Goal: Task Accomplishment & Management: Manage account settings

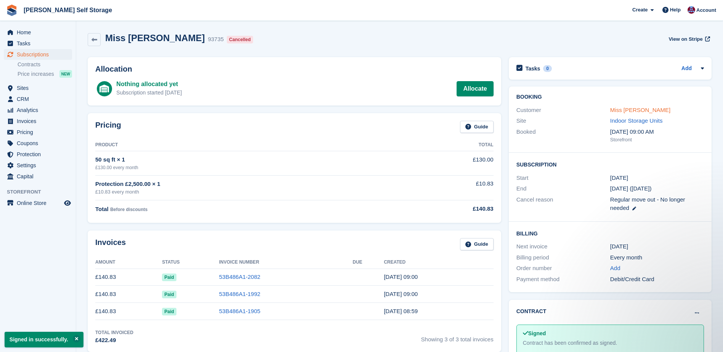
click at [615, 109] on link "Miss Lisa Burton" at bounding box center [640, 110] width 60 height 6
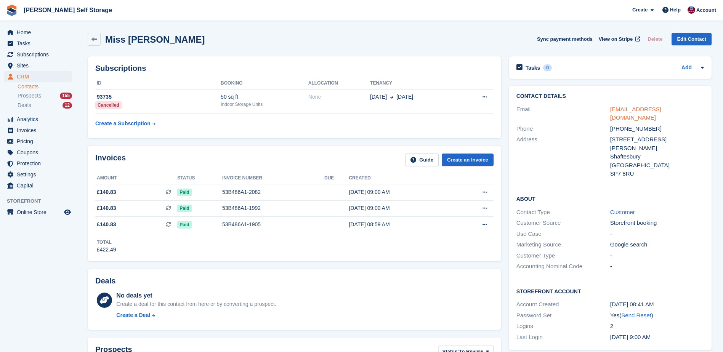
click at [629, 109] on link "burtonmedia@outlook.com" at bounding box center [635, 113] width 51 height 15
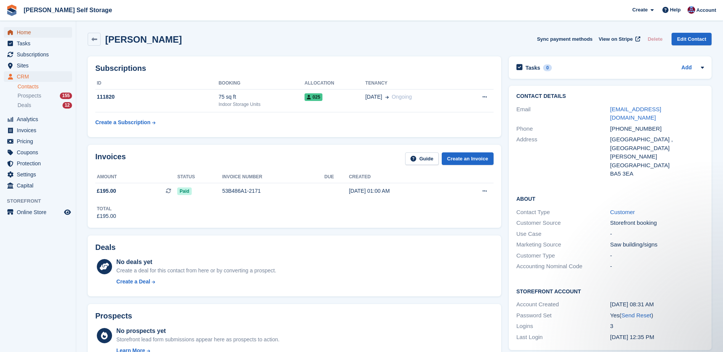
click at [33, 34] on span "Home" at bounding box center [40, 32] width 46 height 11
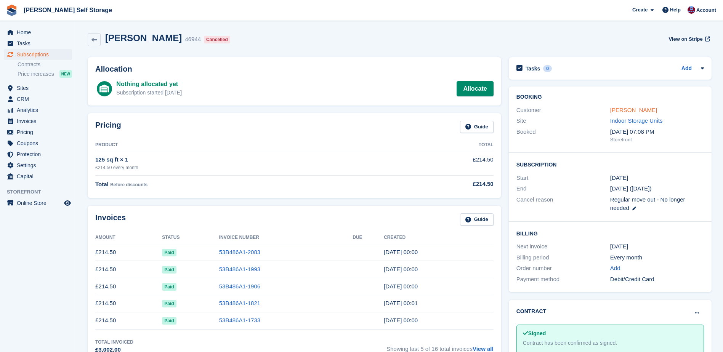
click at [625, 110] on link "Peter Bradbury" at bounding box center [633, 110] width 47 height 6
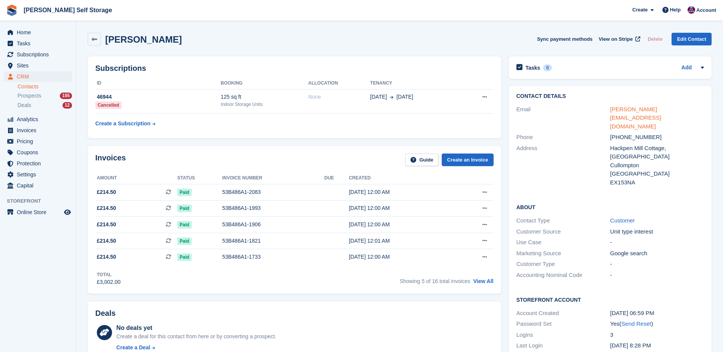
click at [647, 110] on link "peter.bradbury8@btinternet.com" at bounding box center [635, 118] width 51 height 24
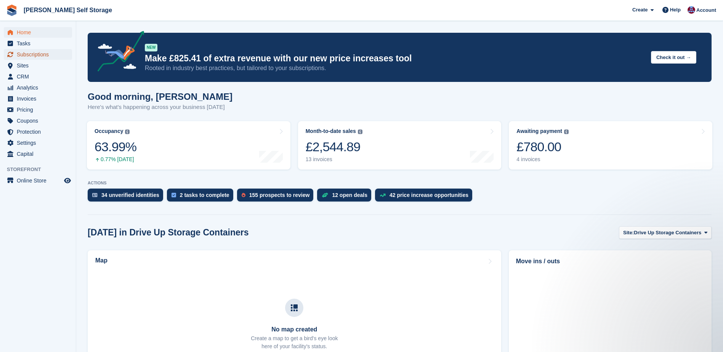
click at [35, 53] on span "Subscriptions" at bounding box center [40, 54] width 46 height 11
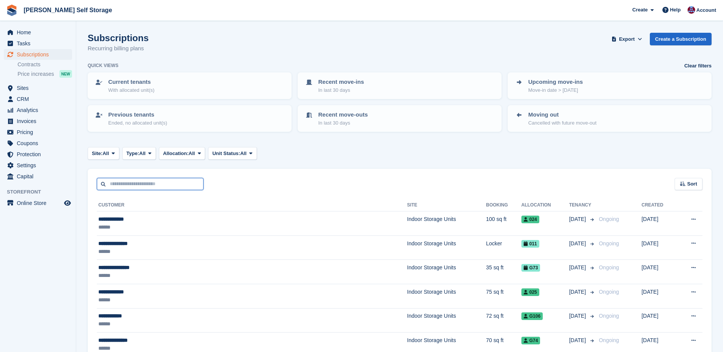
click at [112, 183] on input "text" at bounding box center [150, 184] width 107 height 13
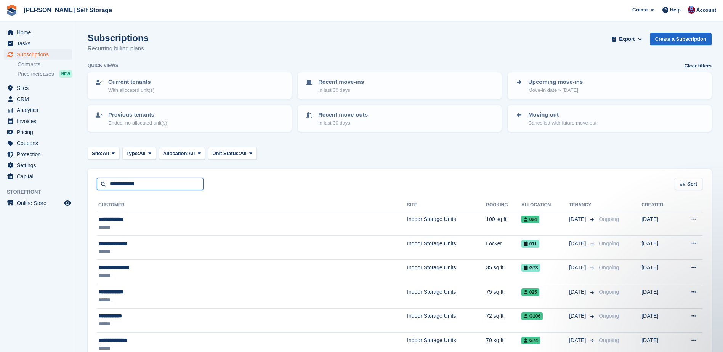
type input "**********"
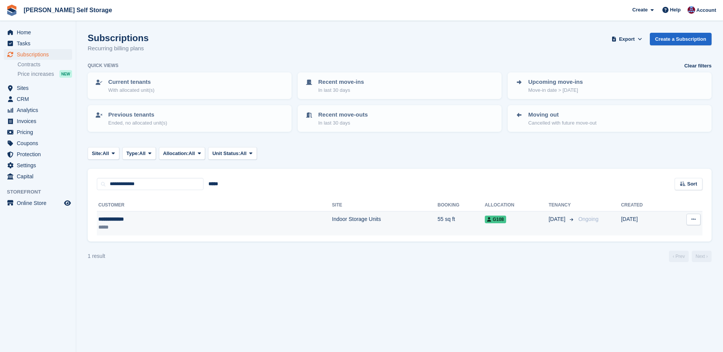
click at [332, 221] on td "Indoor Storage Units" at bounding box center [385, 224] width 106 height 24
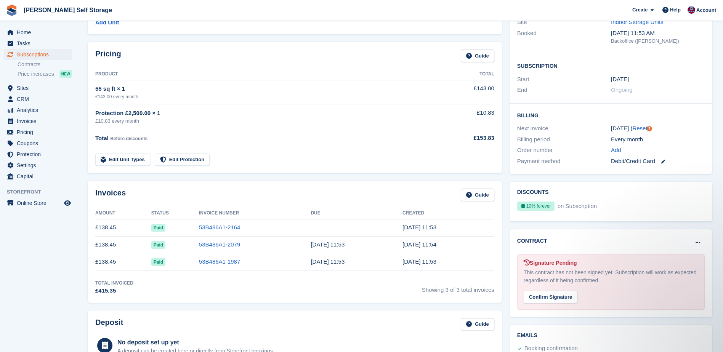
scroll to position [76, 0]
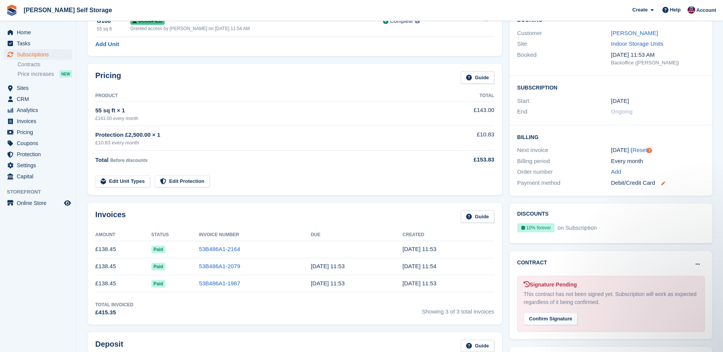
click at [661, 183] on icon at bounding box center [663, 183] width 4 height 4
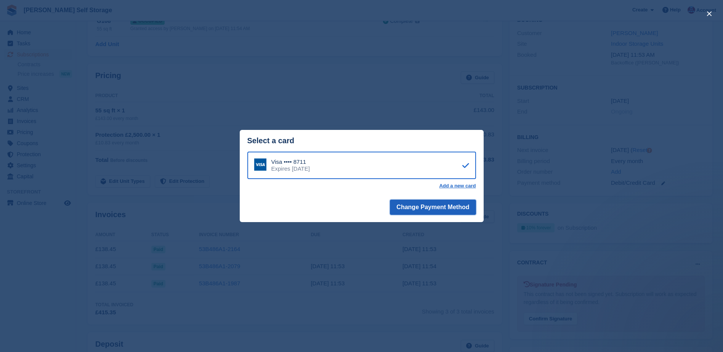
click at [439, 207] on button "Change Payment Method" at bounding box center [433, 207] width 86 height 15
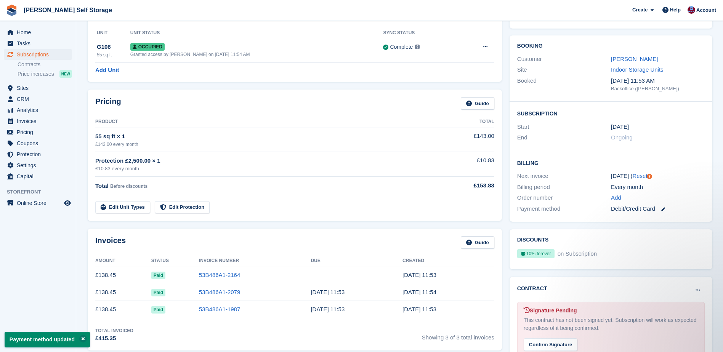
scroll to position [38, 0]
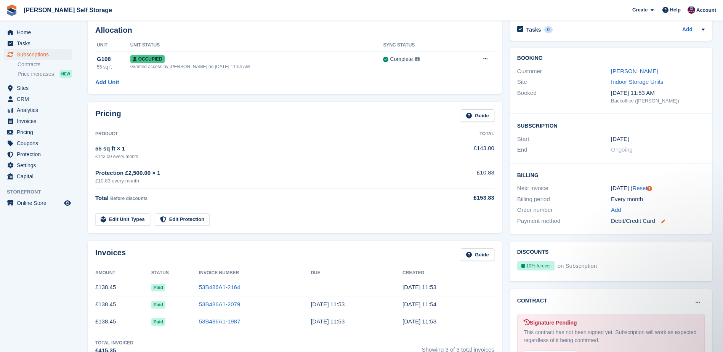
click at [663, 221] on icon at bounding box center [663, 222] width 4 height 4
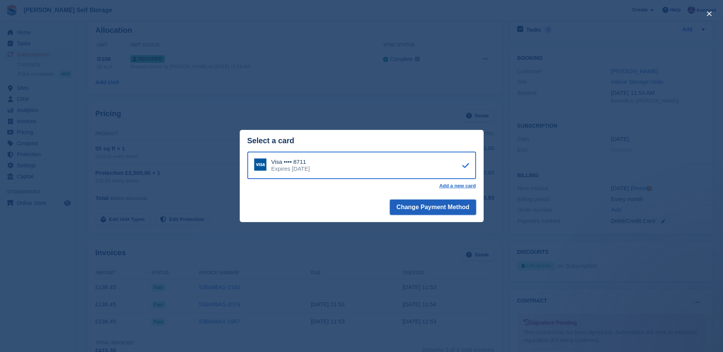
click at [428, 207] on button "Change Payment Method" at bounding box center [433, 207] width 86 height 15
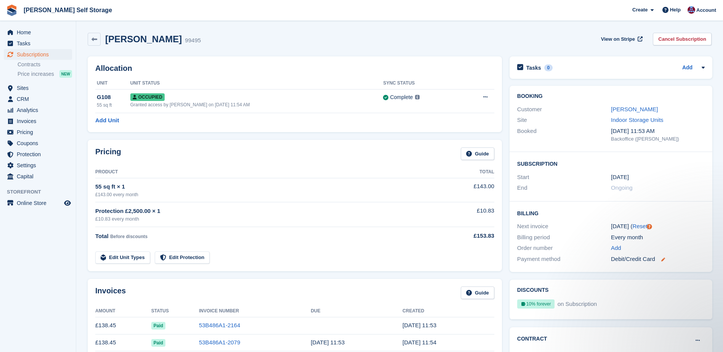
click at [663, 260] on icon at bounding box center [663, 260] width 4 height 4
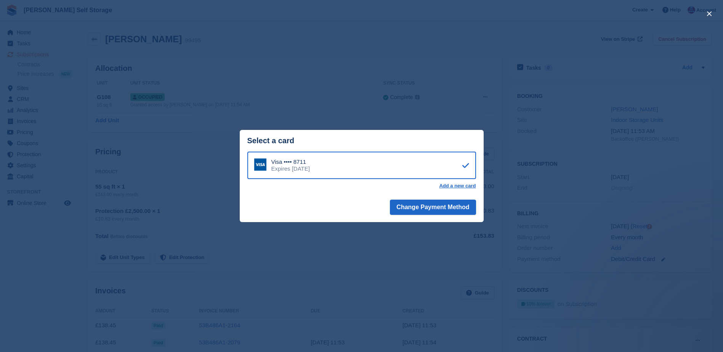
click at [465, 165] on icon at bounding box center [465, 165] width 7 height 0
click at [429, 207] on button "Change Payment Method" at bounding box center [433, 207] width 86 height 15
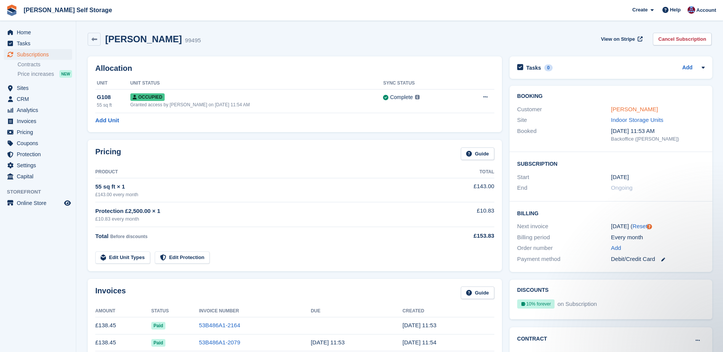
click at [616, 112] on link "[PERSON_NAME]" at bounding box center [634, 109] width 47 height 6
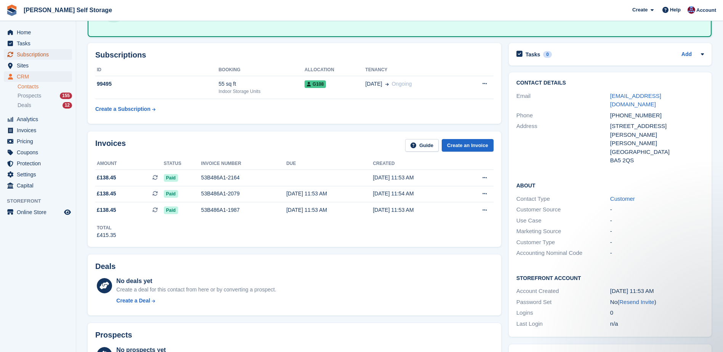
click at [17, 52] on span "Subscriptions" at bounding box center [40, 54] width 46 height 11
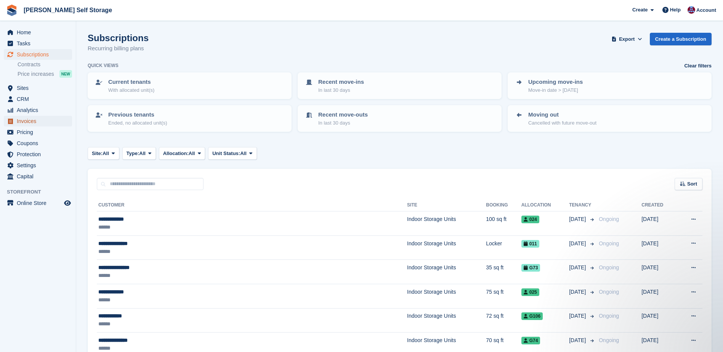
click at [24, 122] on span "Invoices" at bounding box center [40, 121] width 46 height 11
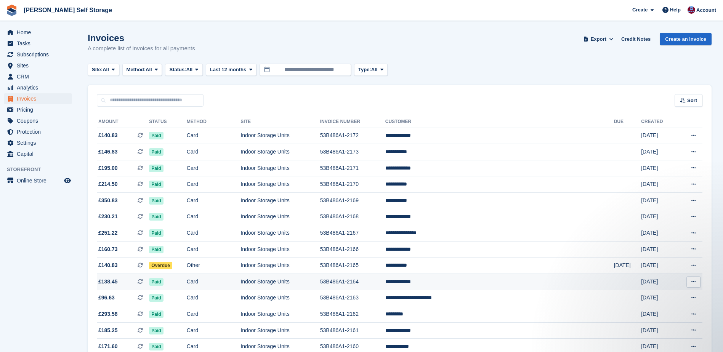
click at [693, 285] on button at bounding box center [694, 281] width 14 height 11
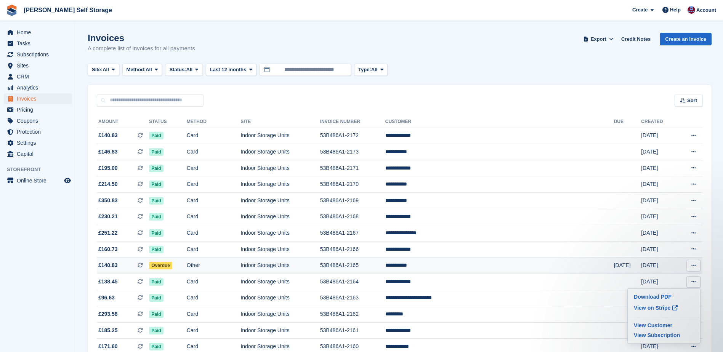
click at [216, 263] on td "Other" at bounding box center [214, 266] width 54 height 16
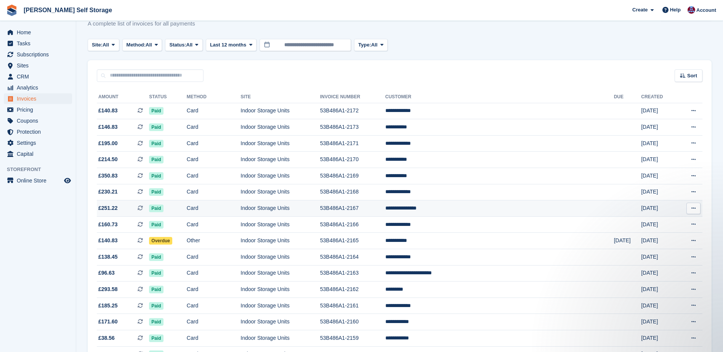
scroll to position [38, 0]
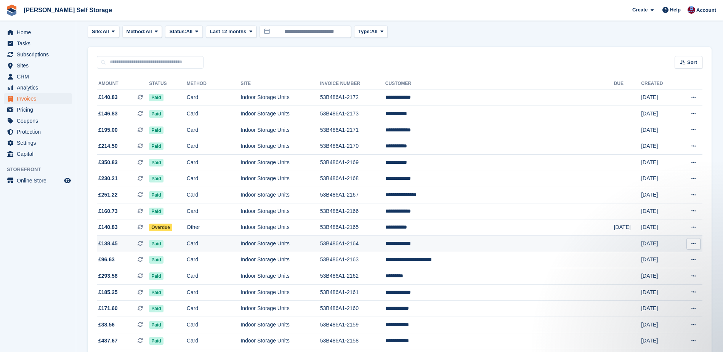
click at [692, 244] on icon at bounding box center [694, 243] width 4 height 5
click at [217, 244] on td "Card" at bounding box center [214, 244] width 54 height 16
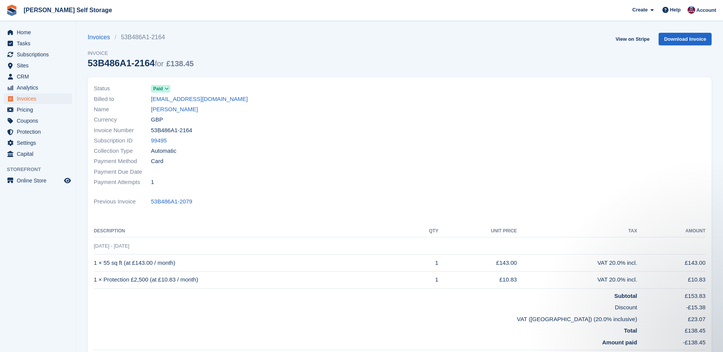
click at [167, 87] on icon at bounding box center [167, 89] width 4 height 5
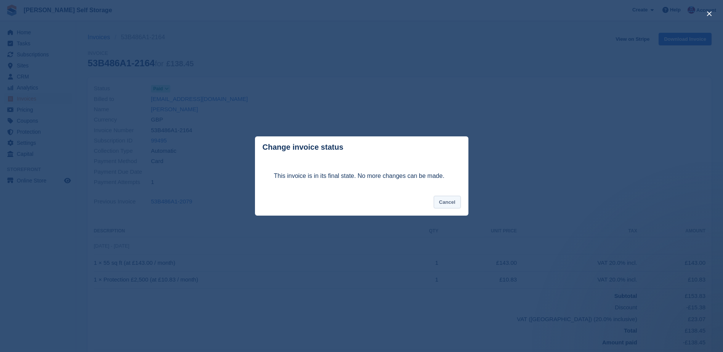
click at [451, 205] on button "Cancel" at bounding box center [447, 202] width 27 height 13
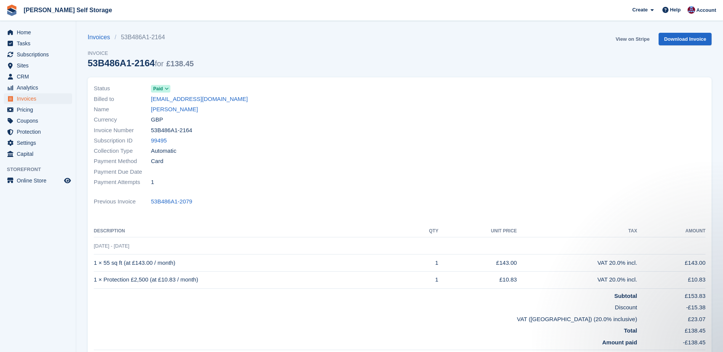
click at [631, 40] on link "View on Stripe" at bounding box center [633, 39] width 40 height 13
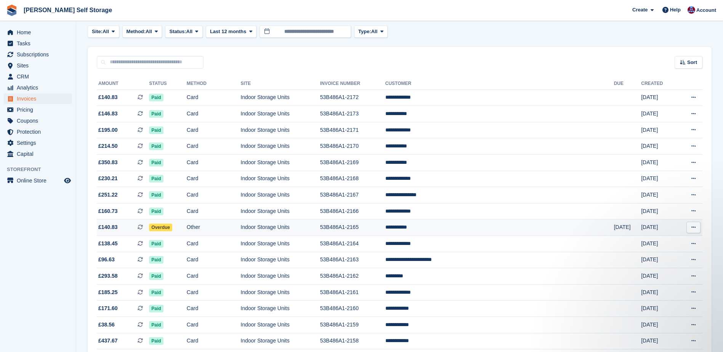
click at [693, 227] on icon at bounding box center [694, 227] width 4 height 5
click at [638, 270] on p "View Customer" at bounding box center [664, 271] width 66 height 10
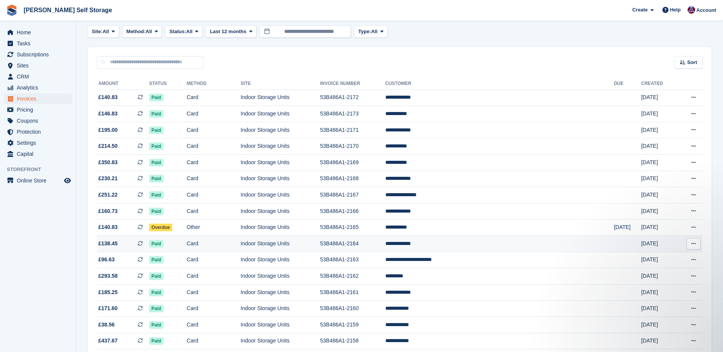
click at [693, 244] on icon at bounding box center [694, 243] width 4 height 5
click at [658, 294] on p "View Subscription" at bounding box center [664, 297] width 66 height 10
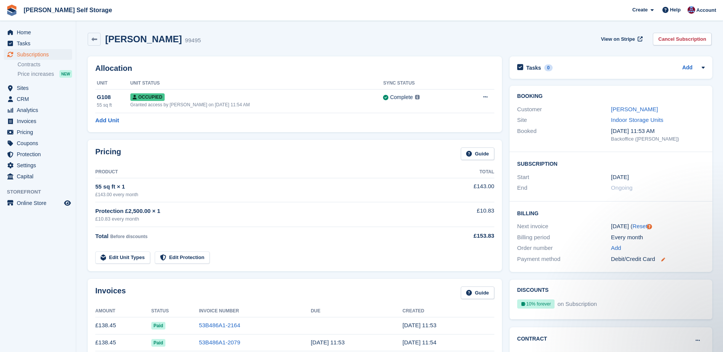
click at [664, 259] on icon at bounding box center [663, 260] width 4 height 4
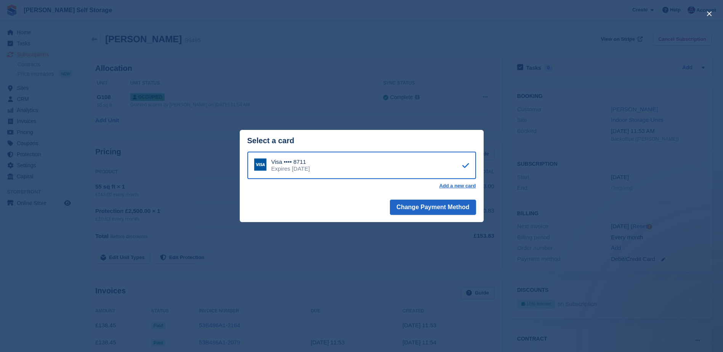
click at [331, 92] on div "close" at bounding box center [361, 176] width 723 height 352
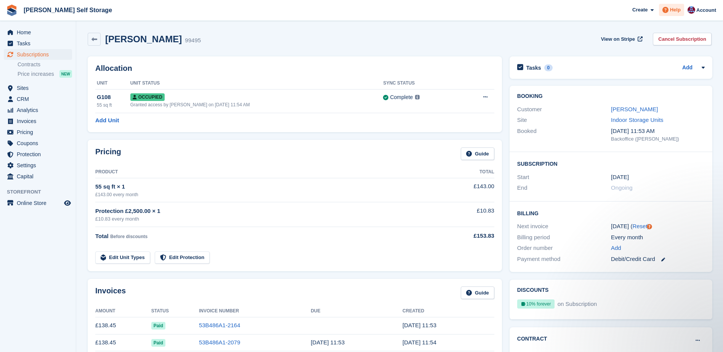
click at [676, 10] on span "Help" at bounding box center [675, 10] width 11 height 8
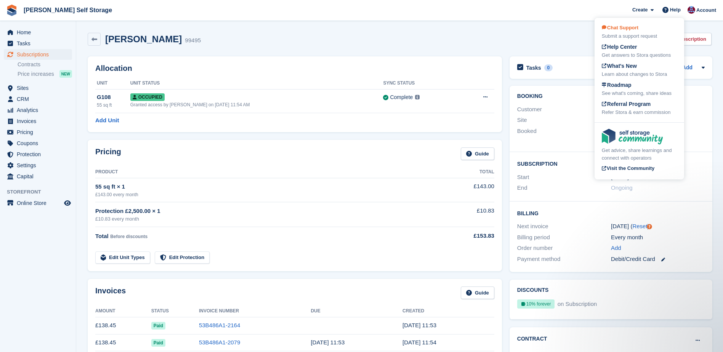
click at [617, 26] on span "Chat Support" at bounding box center [620, 28] width 37 height 6
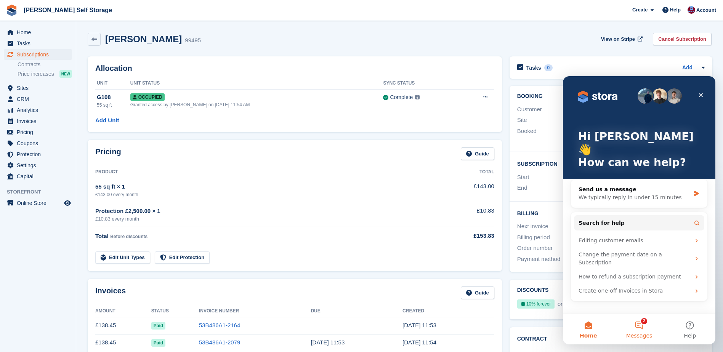
click at [636, 325] on button "2 Messages" at bounding box center [639, 329] width 51 height 30
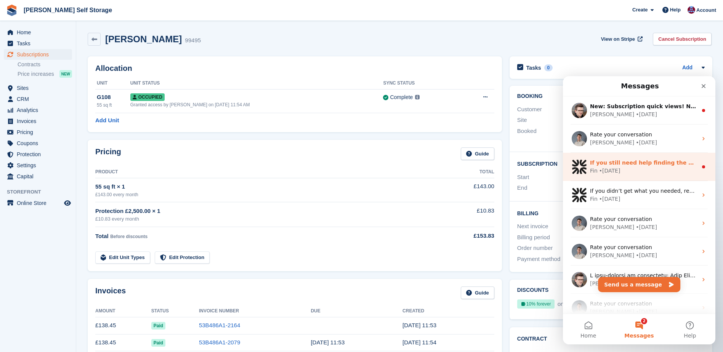
click at [635, 167] on div "Fin • [DATE]" at bounding box center [644, 171] width 108 height 8
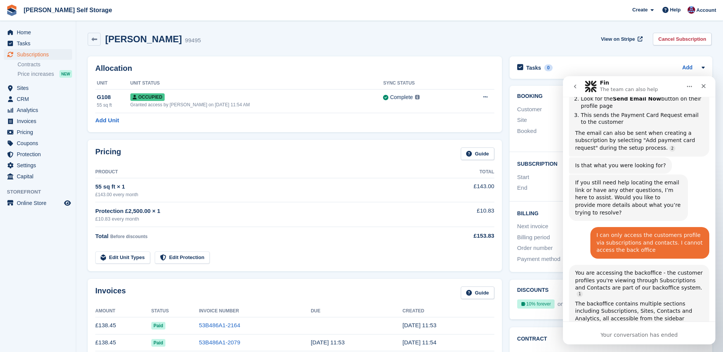
scroll to position [1264, 0]
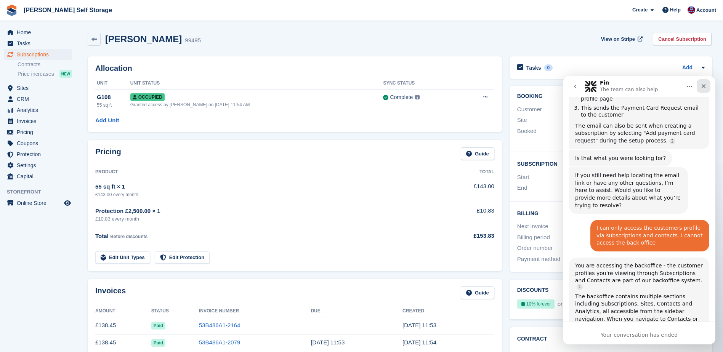
click at [703, 85] on icon "Close" at bounding box center [704, 86] width 4 height 4
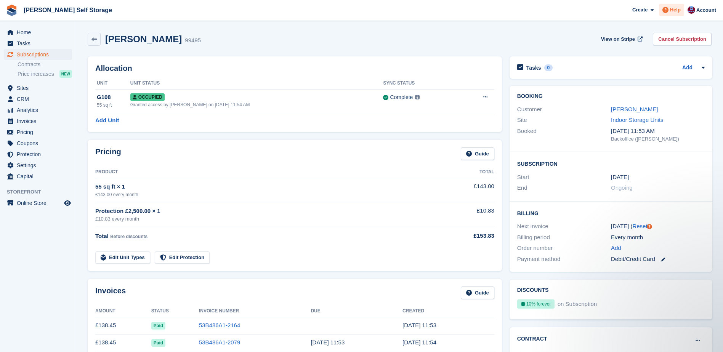
click at [677, 12] on span "Help" at bounding box center [675, 10] width 11 height 8
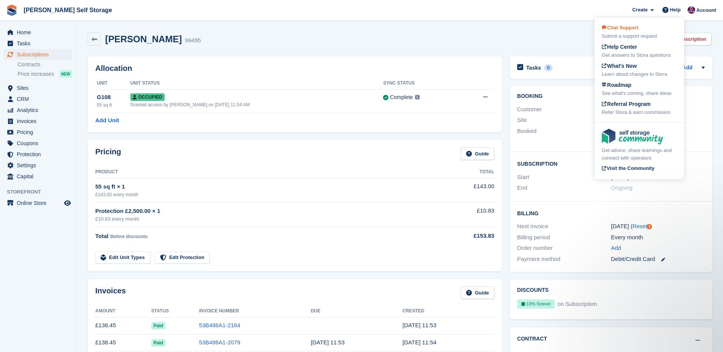
click at [631, 27] on span "Chat Support" at bounding box center [620, 28] width 37 height 6
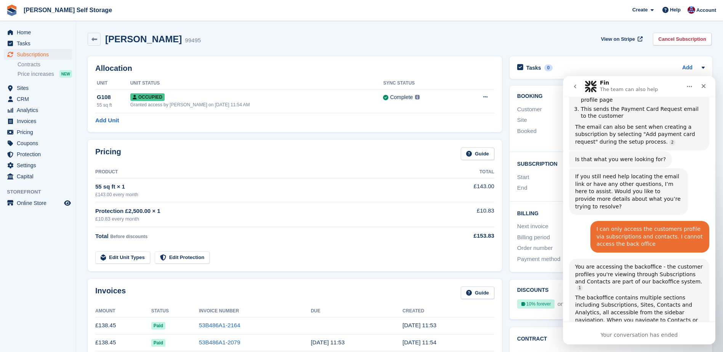
click at [573, 87] on icon "go back" at bounding box center [575, 86] width 6 height 6
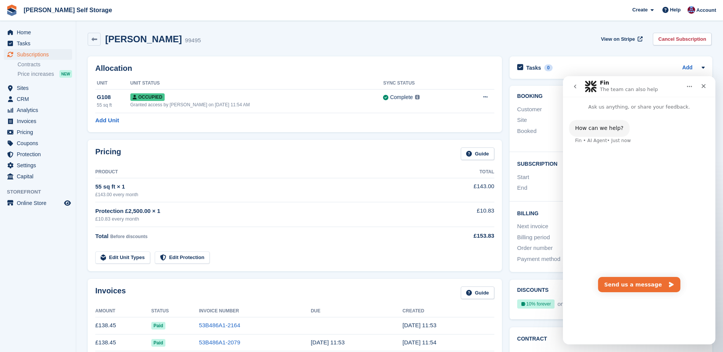
scroll to position [0, 0]
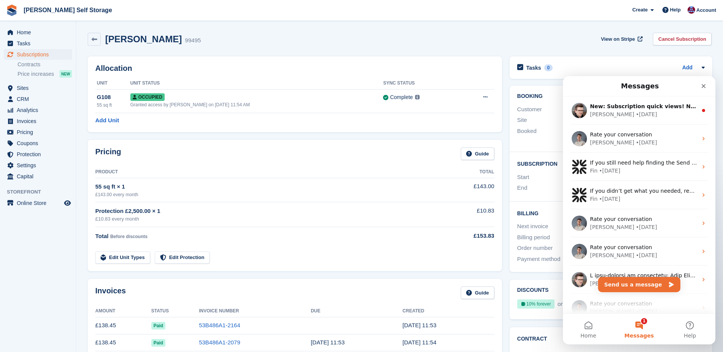
click at [644, 326] on button "1 Messages" at bounding box center [639, 329] width 51 height 30
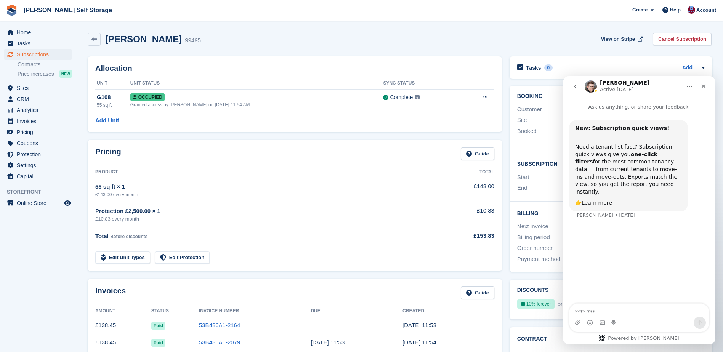
click at [588, 314] on textarea "Message…" at bounding box center [640, 310] width 140 height 13
type textarea "**********"
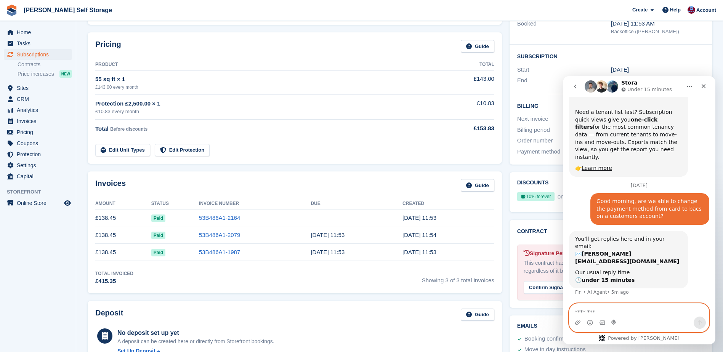
scroll to position [114, 0]
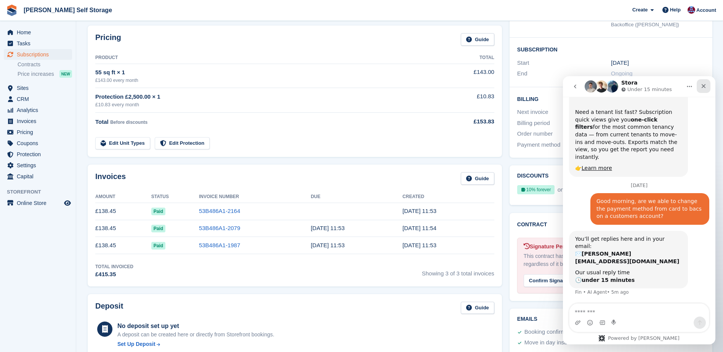
click at [707, 85] on div "Close" at bounding box center [704, 86] width 14 height 14
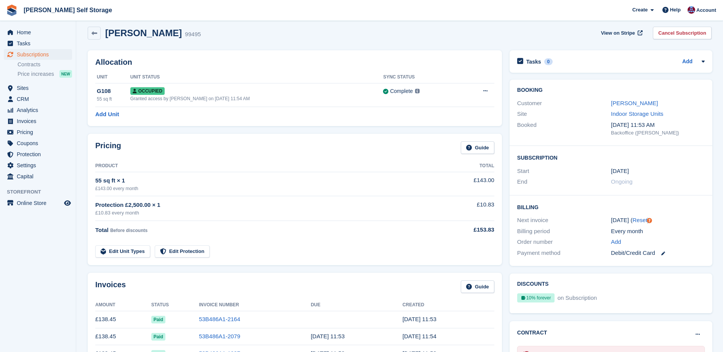
scroll to position [0, 0]
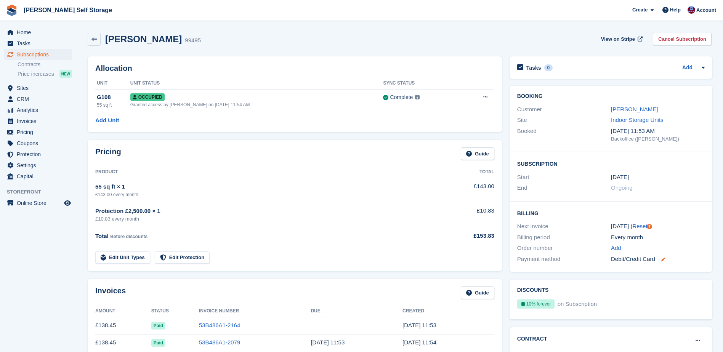
click at [663, 259] on icon at bounding box center [663, 260] width 4 height 4
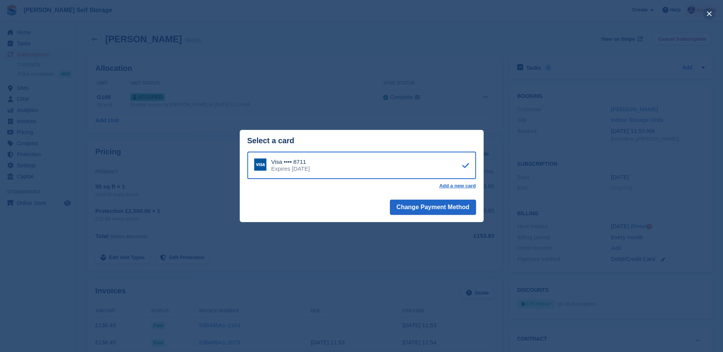
click at [708, 13] on button "close" at bounding box center [709, 14] width 12 height 12
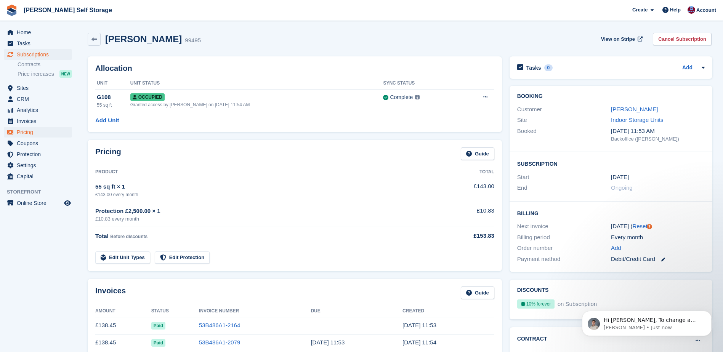
scroll to position [132, 0]
